Goal: Information Seeking & Learning: Understand process/instructions

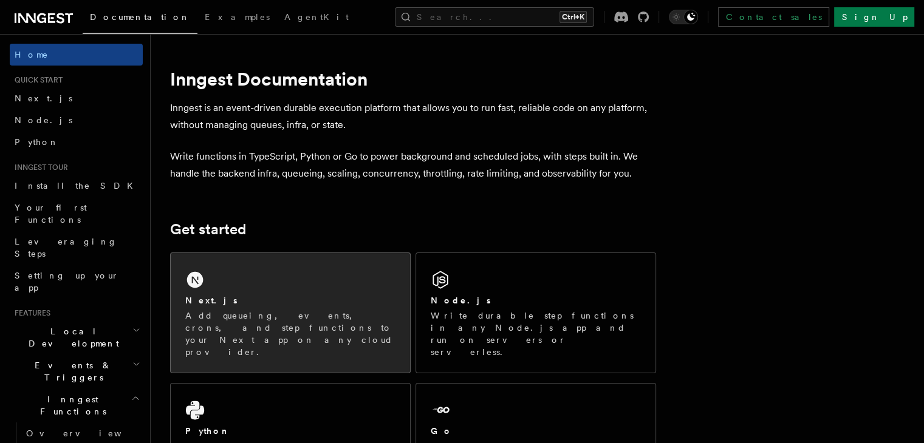
click at [301, 321] on p "Add queueing, events, crons, and step functions to your Next app on any cloud p…" at bounding box center [290, 334] width 210 height 49
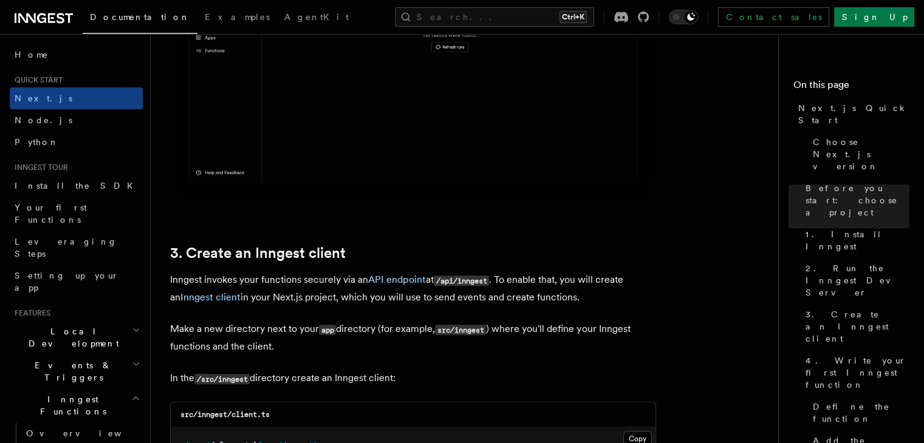
scroll to position [1472, 0]
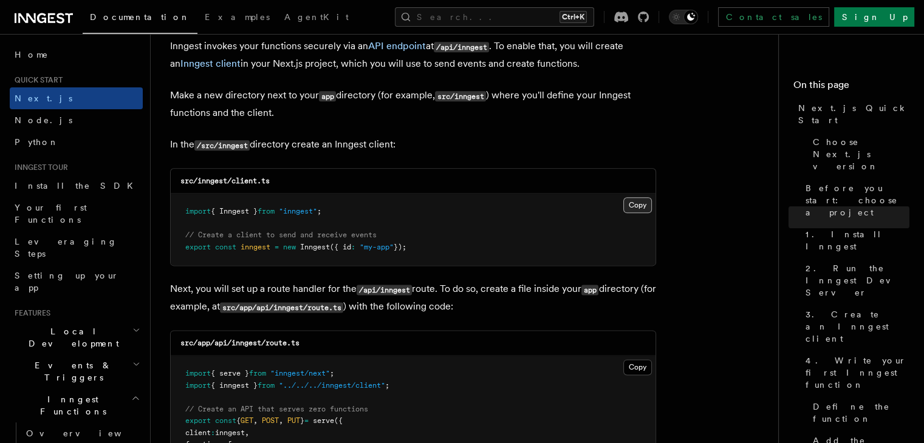
click at [636, 206] on button "Copy Copied" at bounding box center [637, 205] width 29 height 16
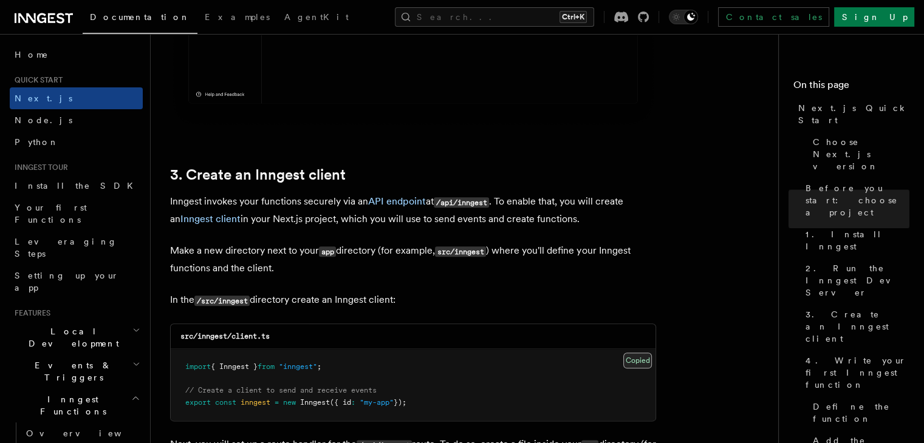
scroll to position [1316, 0]
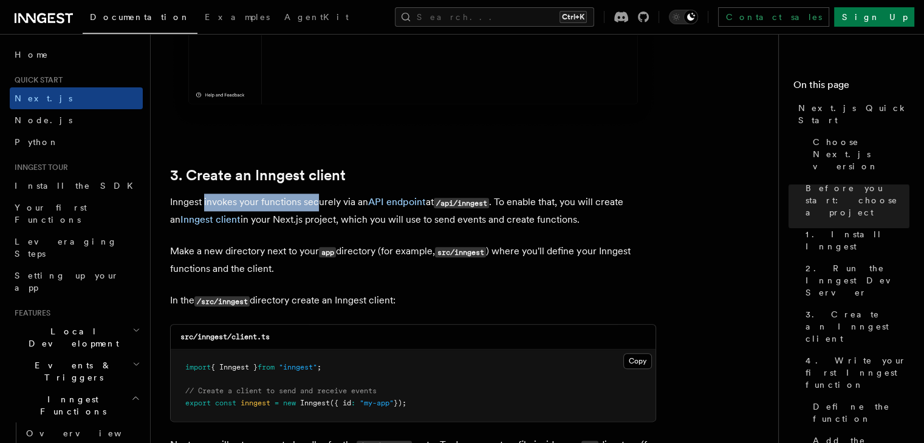
drag, startPoint x: 205, startPoint y: 205, endPoint x: 316, endPoint y: 192, distance: 111.9
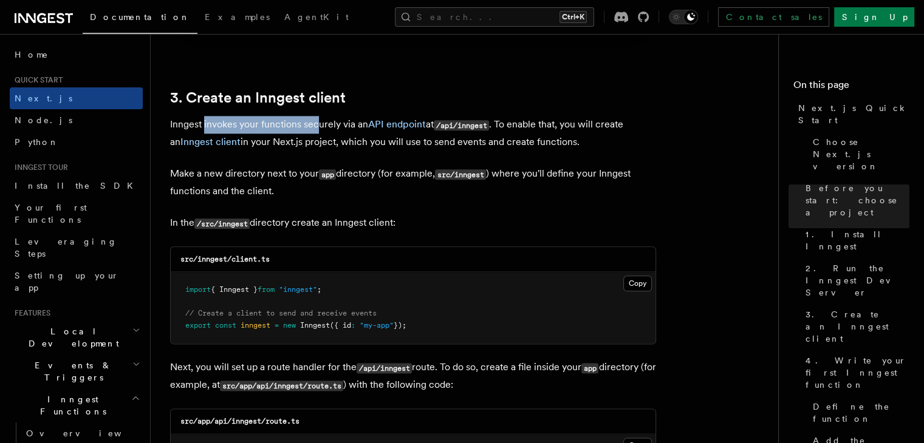
scroll to position [1423, 0]
